Goal: Find specific page/section: Find specific page/section

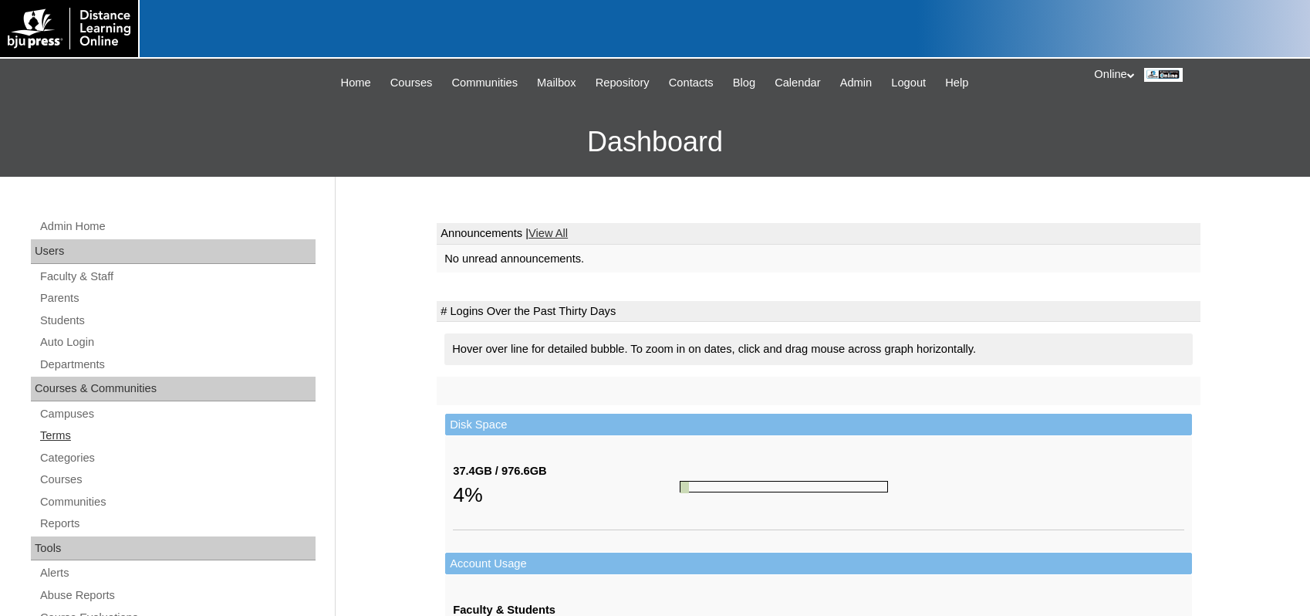
click at [72, 435] on link "Terms" at bounding box center [177, 435] width 277 height 19
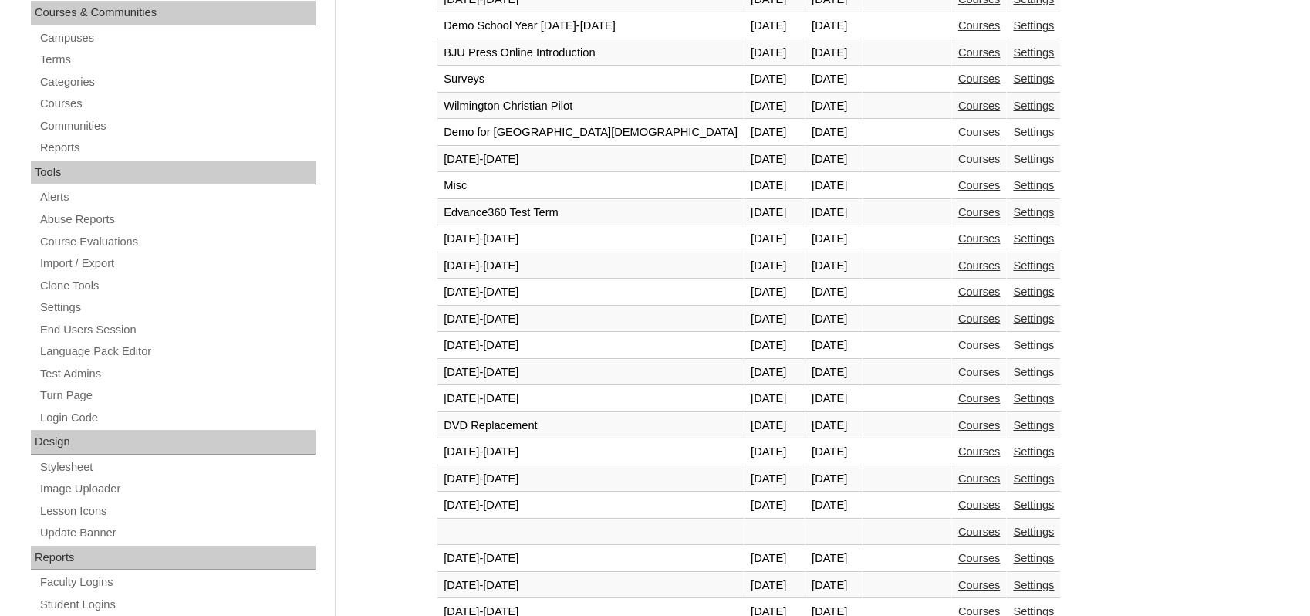
scroll to position [463, 0]
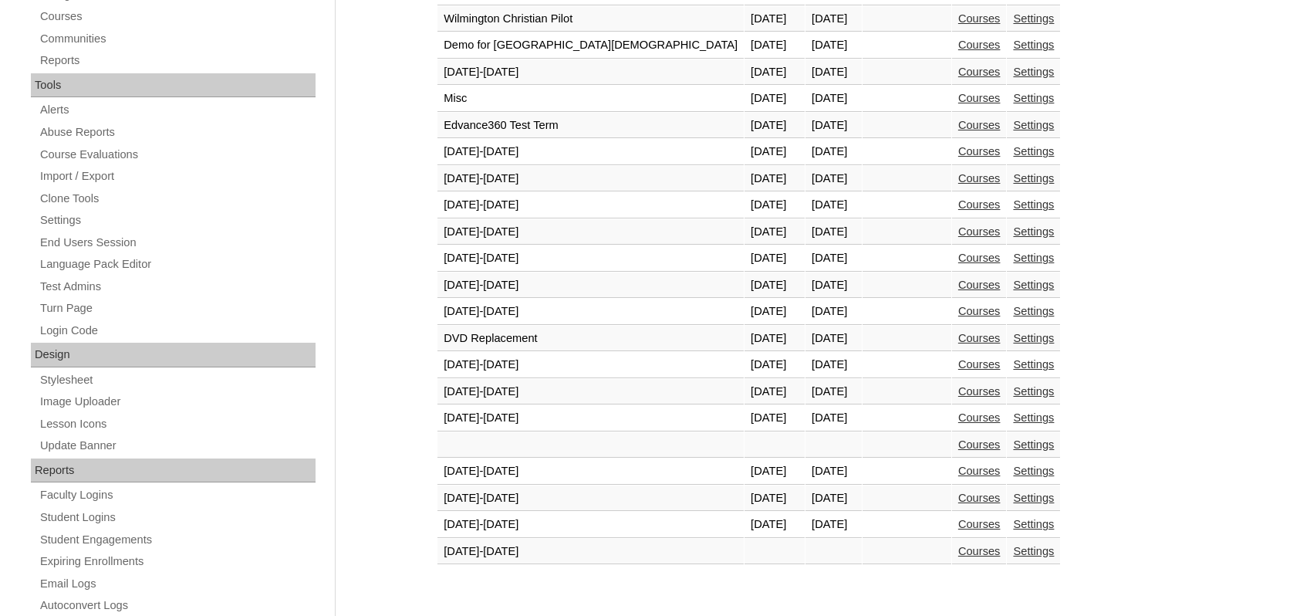
click at [958, 529] on link "Courses" at bounding box center [979, 524] width 42 height 12
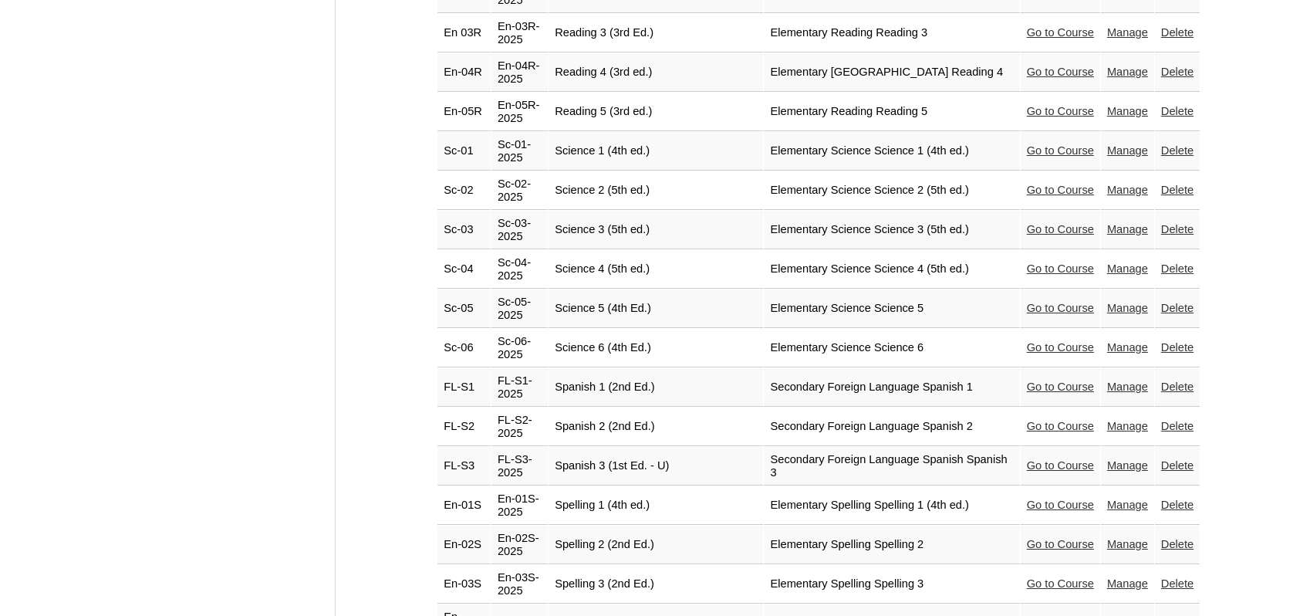
scroll to position [3290, 0]
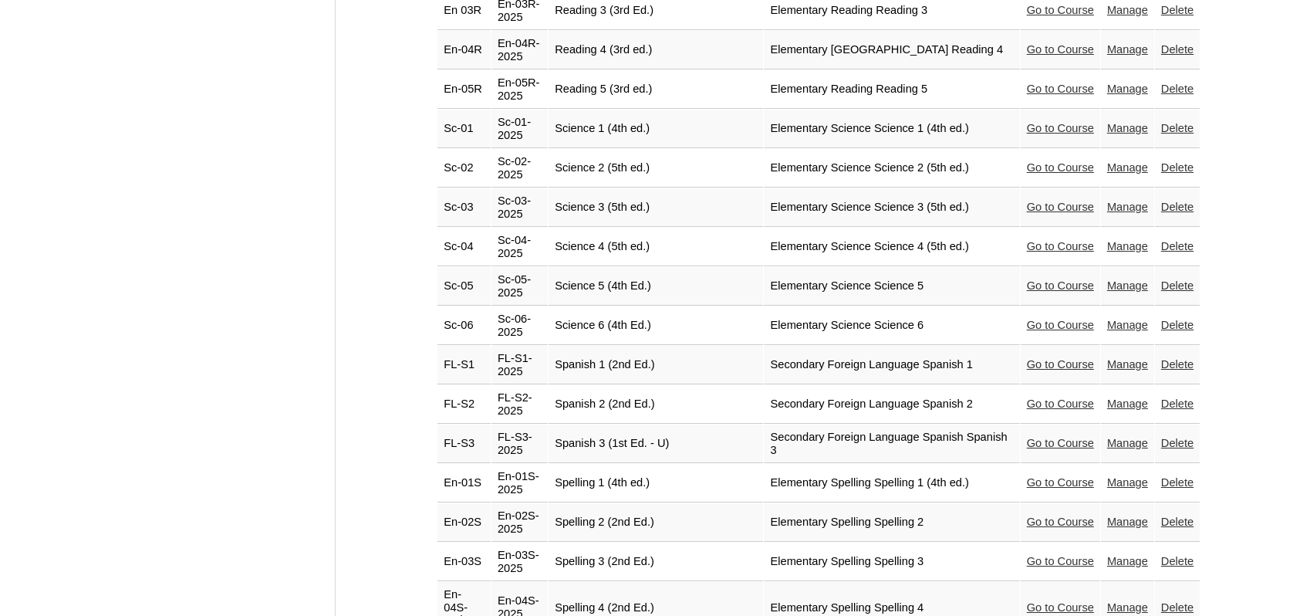
click at [1061, 358] on link "Go to Course" at bounding box center [1060, 364] width 67 height 12
